Goal: Task Accomplishment & Management: Manage account settings

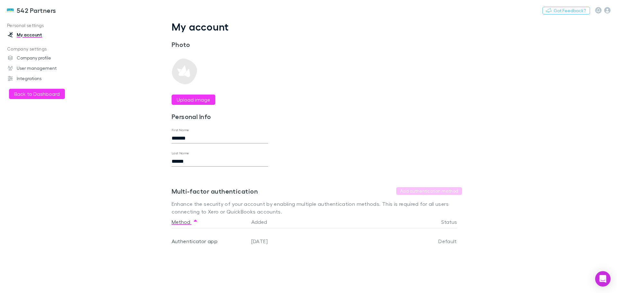
click at [40, 88] on div "Personal settings My account Company settings Company profile User management I…" at bounding box center [44, 153] width 88 height 267
click at [39, 91] on button "Back to Dashboard" at bounding box center [37, 94] width 56 height 10
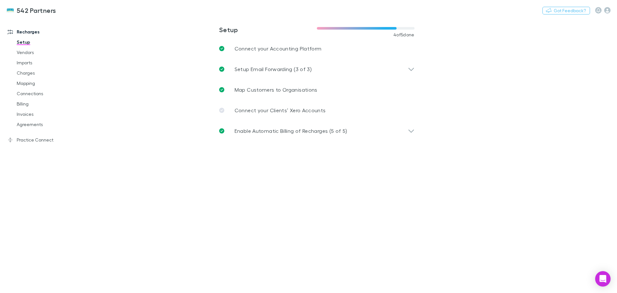
drag, startPoint x: 21, startPoint y: 124, endPoint x: 98, endPoint y: 125, distance: 77.4
click at [21, 124] on link "Agreements" at bounding box center [48, 124] width 76 height 10
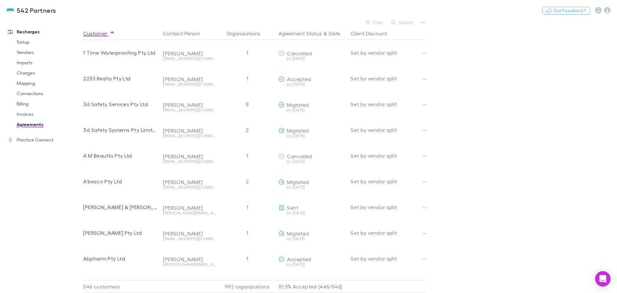
click at [374, 22] on button "Filter" at bounding box center [374, 23] width 24 height 8
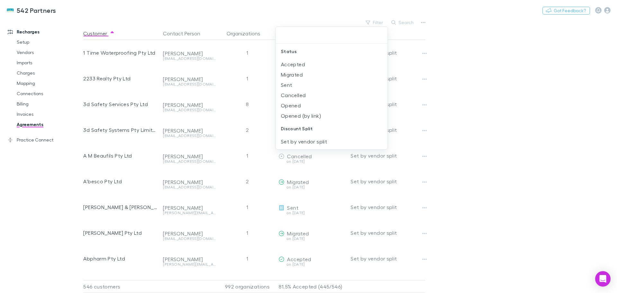
click at [23, 102] on div at bounding box center [308, 146] width 617 height 293
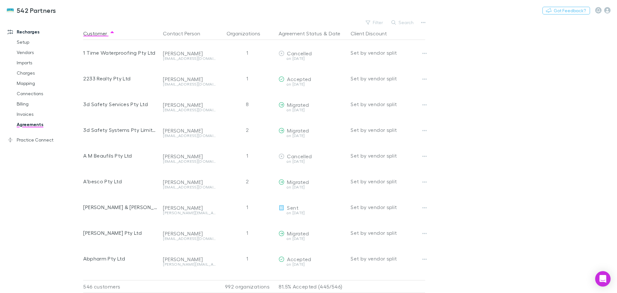
click at [25, 104] on link "Billing" at bounding box center [48, 104] width 76 height 10
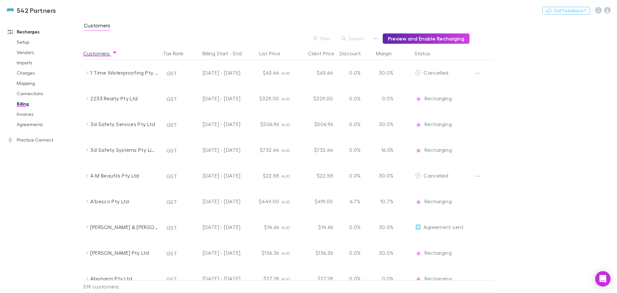
click at [333, 38] on button "Filter" at bounding box center [322, 39] width 24 height 8
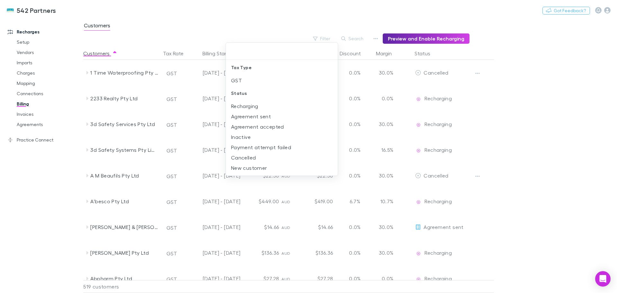
click at [248, 164] on li "New customer" at bounding box center [282, 168] width 112 height 10
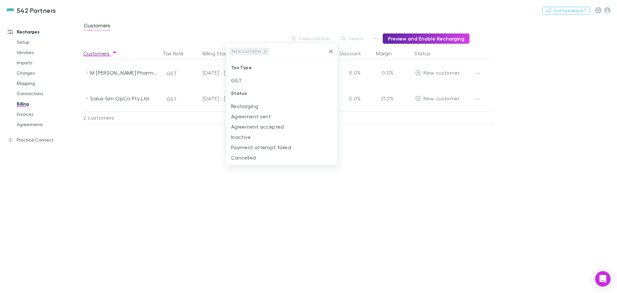
click at [88, 100] on div at bounding box center [308, 146] width 617 height 293
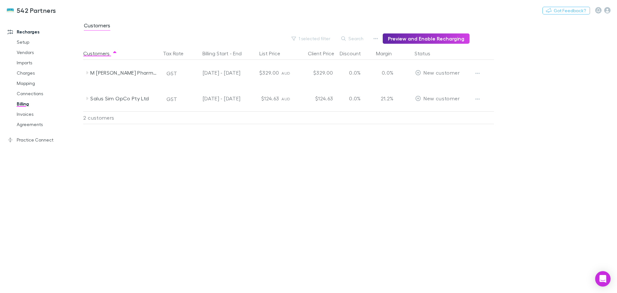
click at [86, 98] on icon at bounding box center [87, 98] width 5 height 5
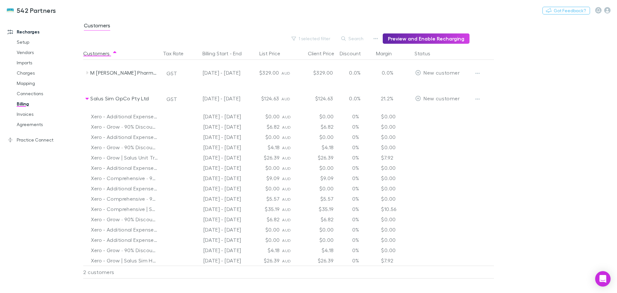
click at [86, 74] on icon at bounding box center [87, 72] width 5 height 5
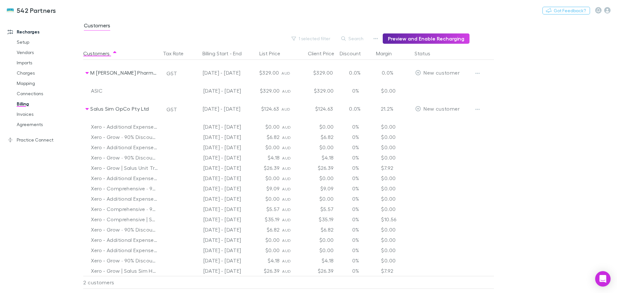
click at [477, 71] on icon "button" at bounding box center [477, 73] width 4 height 5
click at [435, 85] on p "Enable Customer" at bounding box center [438, 86] width 78 height 8
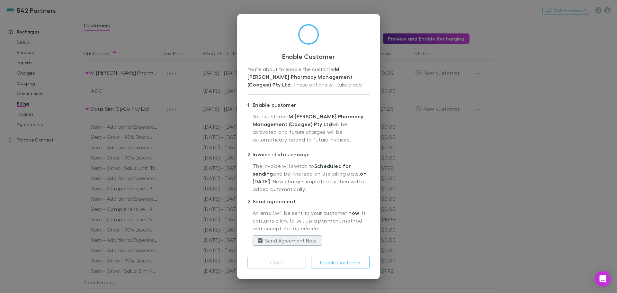
click at [349, 263] on button "Enable Customer" at bounding box center [340, 262] width 58 height 13
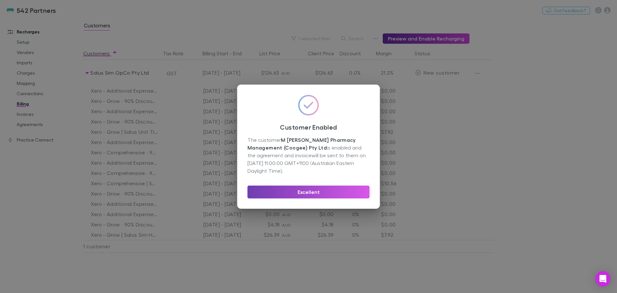
click at [305, 191] on button "Excellent" at bounding box center [308, 191] width 122 height 13
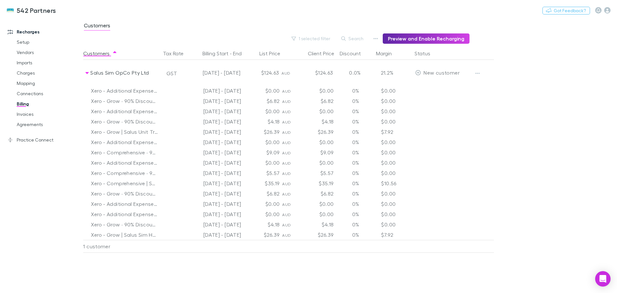
click at [478, 71] on icon "button" at bounding box center [477, 73] width 4 height 5
click at [31, 138] on div at bounding box center [308, 146] width 617 height 293
click at [30, 140] on link "Practice Connect" at bounding box center [43, 140] width 85 height 10
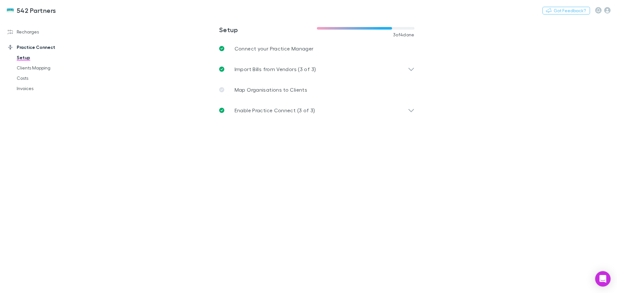
click at [29, 68] on link "Clients Mapping" at bounding box center [48, 68] width 76 height 10
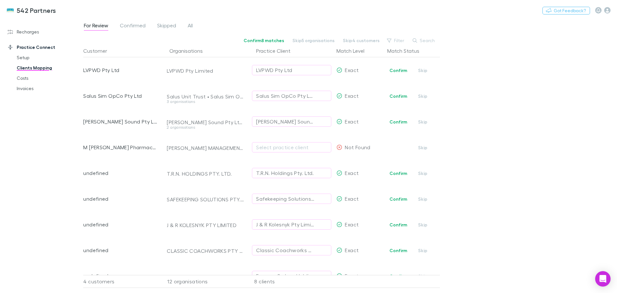
click at [397, 95] on button "Confirm" at bounding box center [398, 96] width 26 height 8
click at [402, 71] on button "Confirm" at bounding box center [398, 71] width 26 height 8
